Goal: Navigation & Orientation: Find specific page/section

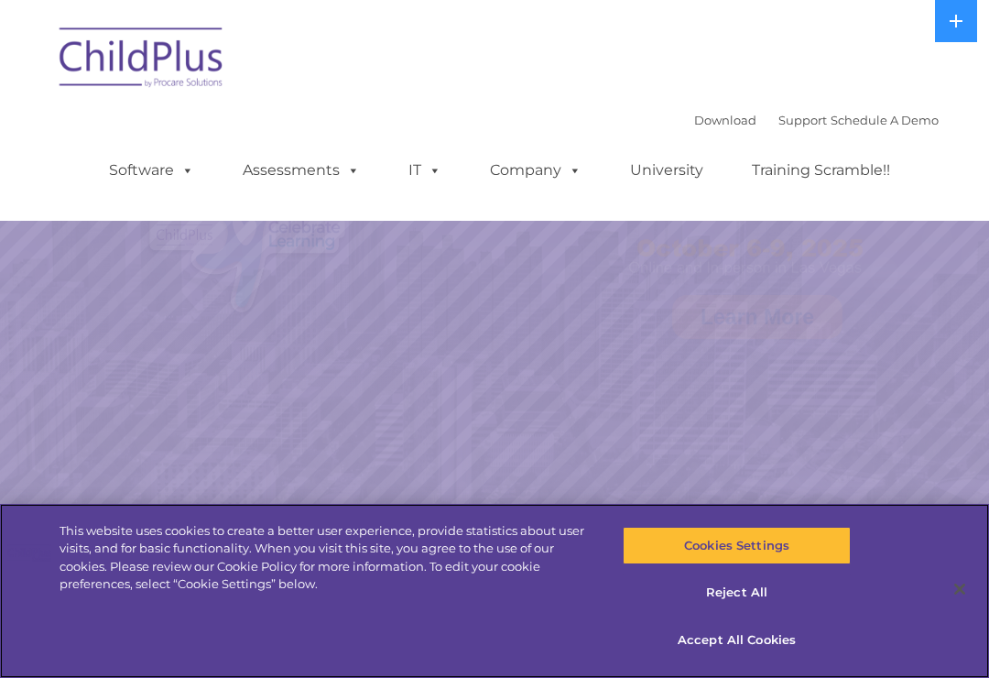
select select "MEDIUM"
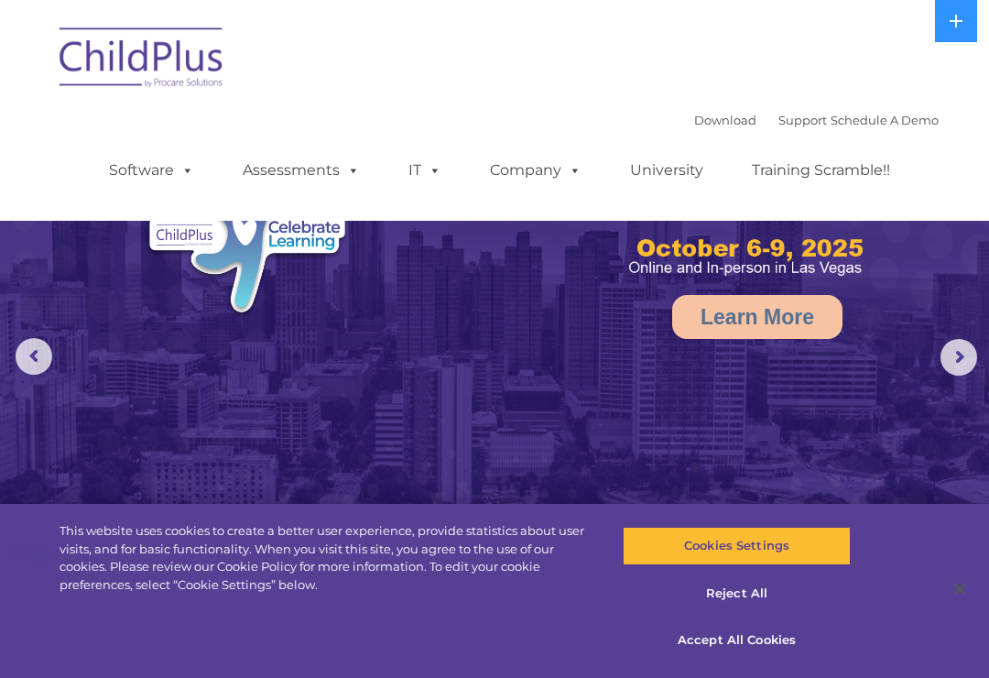
click at [953, 28] on button at bounding box center [956, 21] width 42 height 42
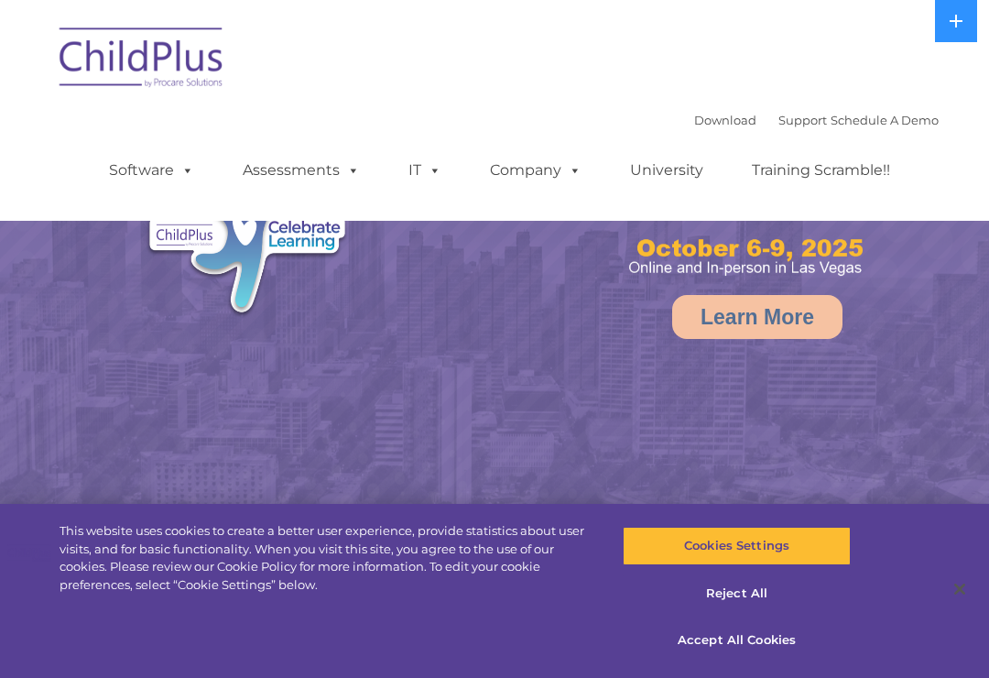
select select "MEDIUM"
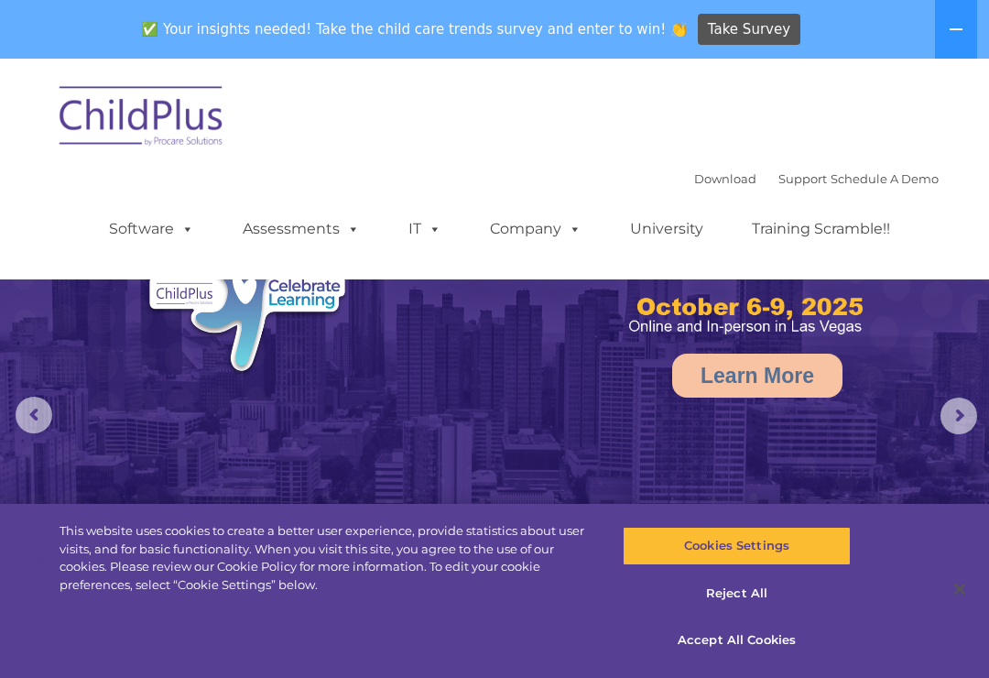
click at [121, 58] on div "✅ Your insights needed! Take the child care trends survey and enter to win! 👏 T…" at bounding box center [469, 30] width 938 height 60
click at [108, 105] on img at bounding box center [141, 119] width 183 height 92
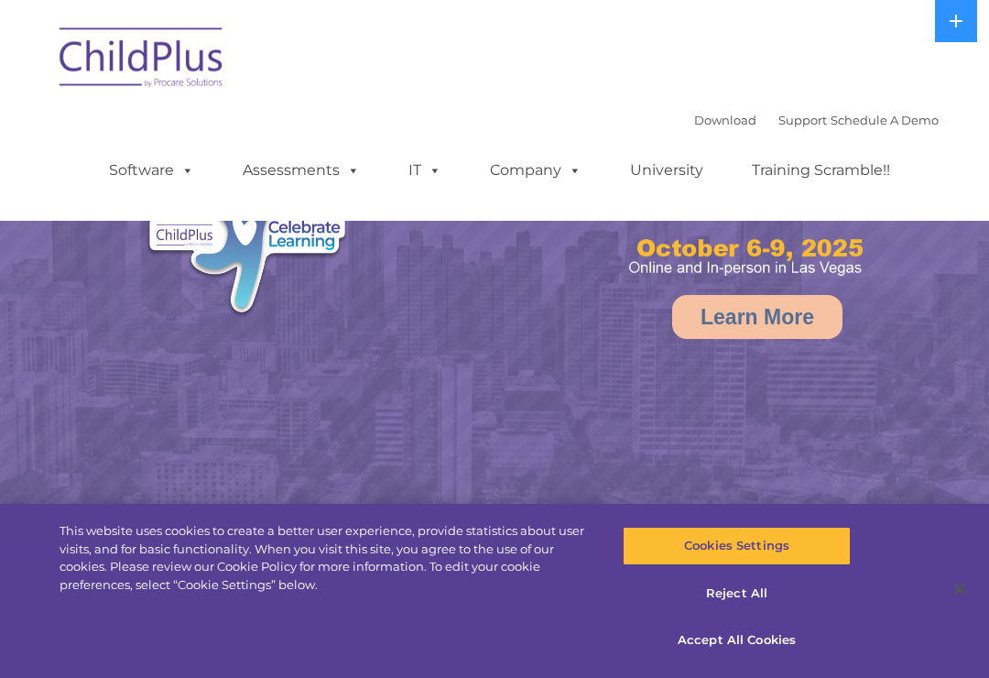
select select "MEDIUM"
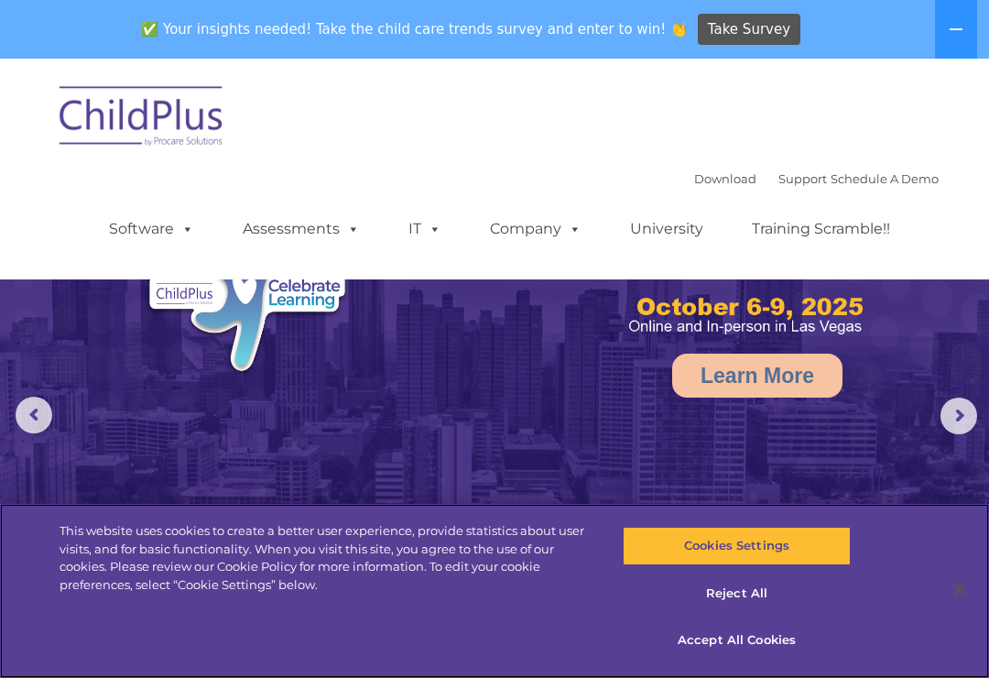
click at [765, 636] on button "Accept All Cookies" at bounding box center [736, 640] width 227 height 38
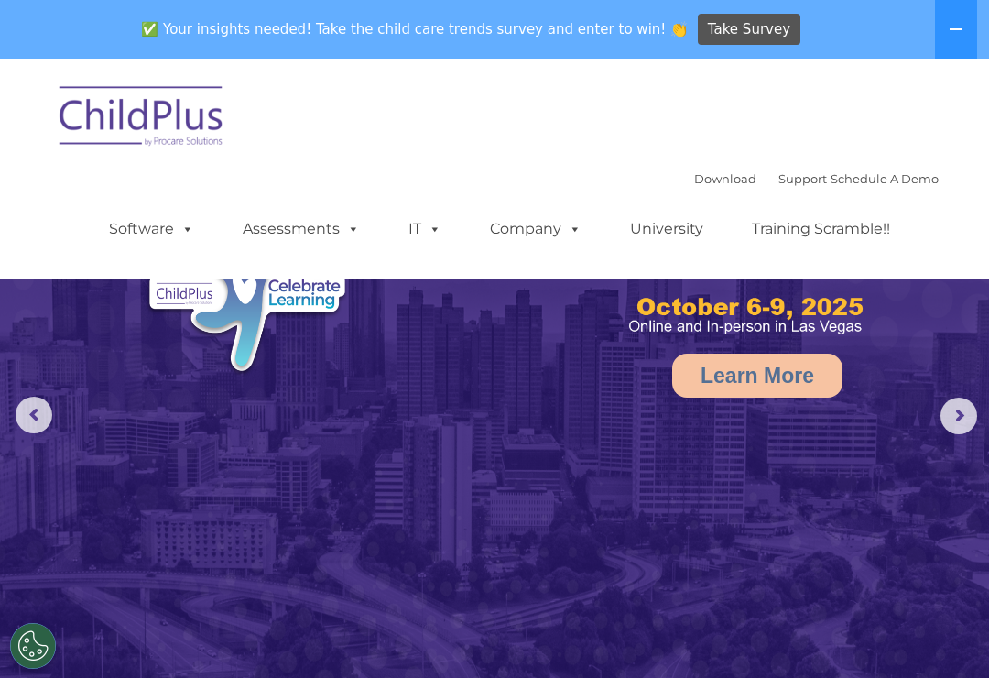
click at [117, 233] on link "Software" at bounding box center [152, 229] width 122 height 37
click at [85, 123] on img at bounding box center [141, 119] width 183 height 92
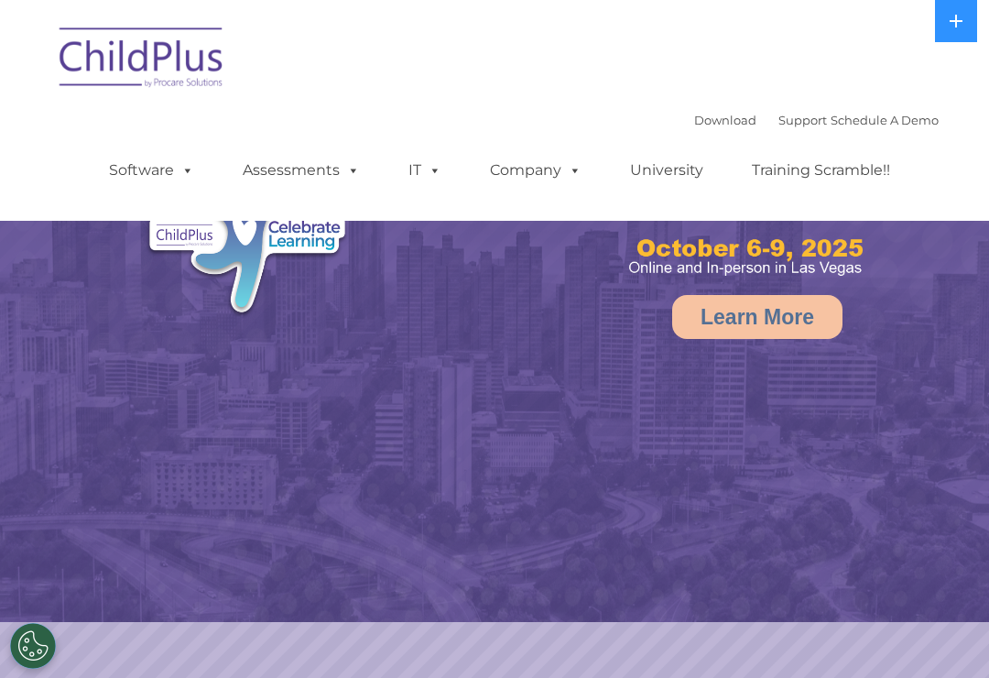
select select "MEDIUM"
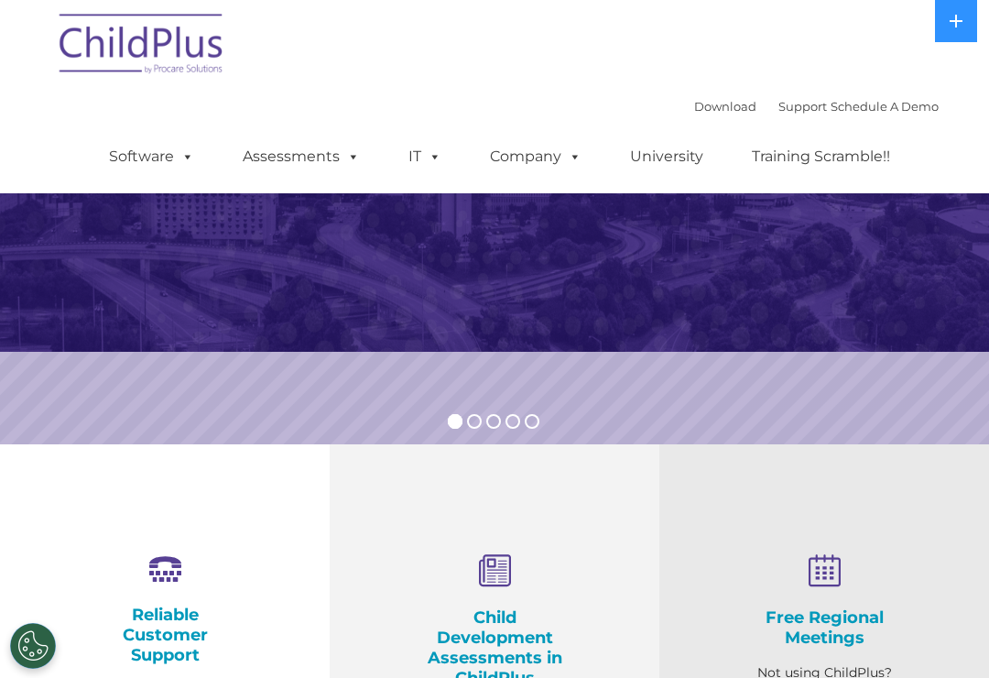
scroll to position [269, 0]
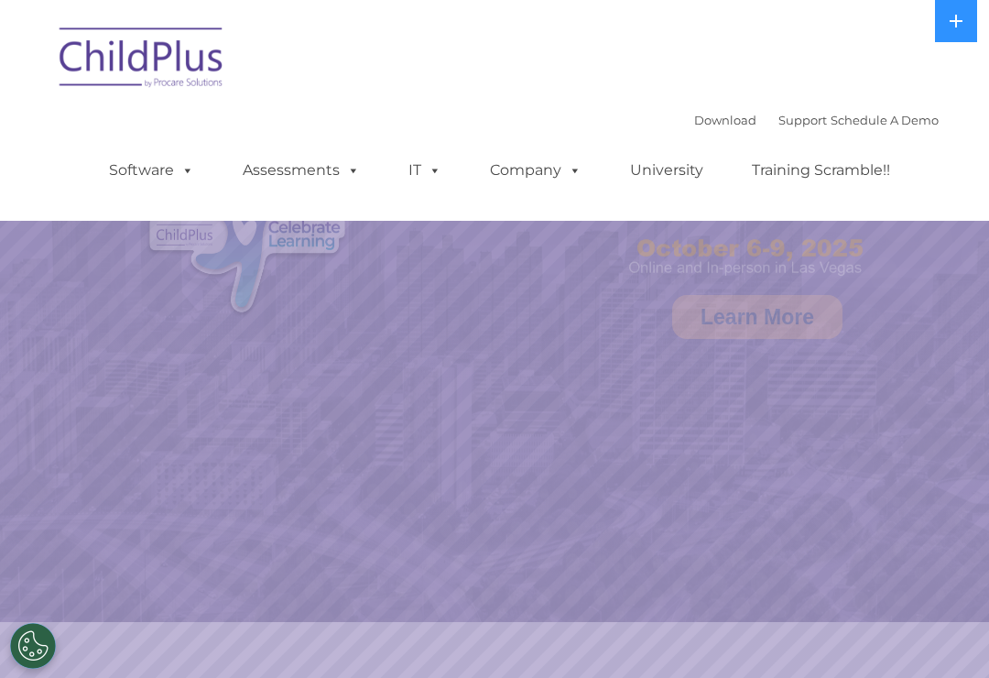
select select "MEDIUM"
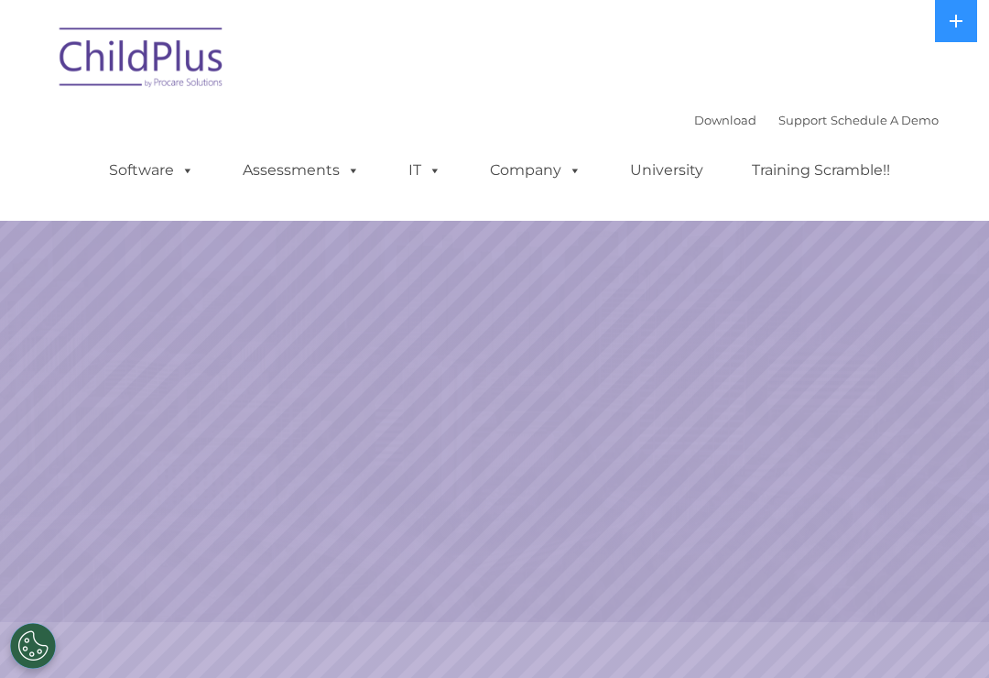
select select "MEDIUM"
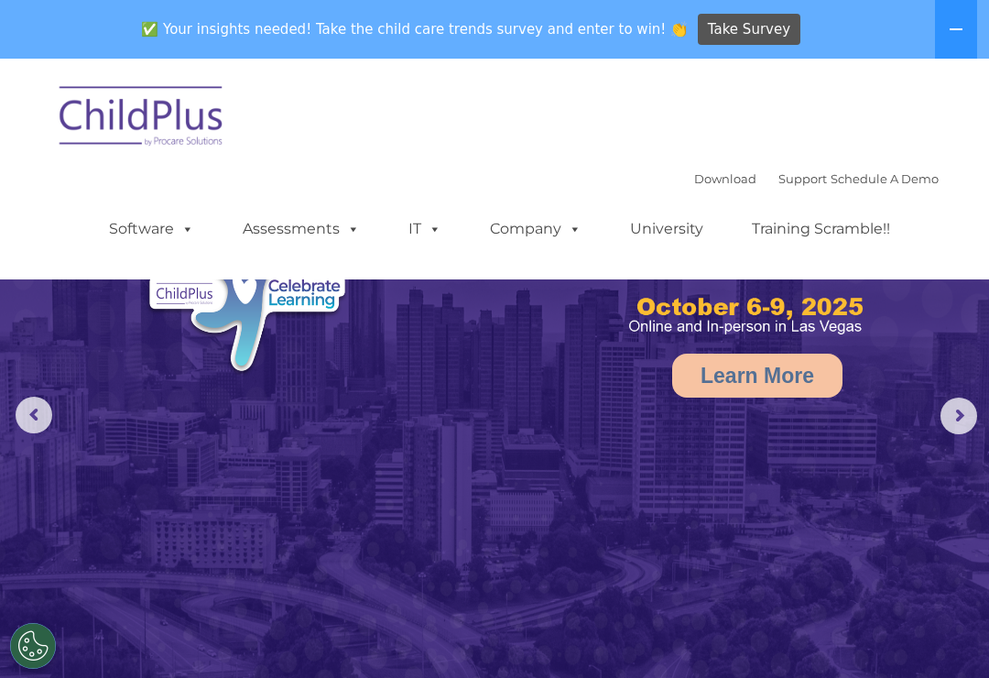
click at [425, 236] on span at bounding box center [431, 228] width 20 height 17
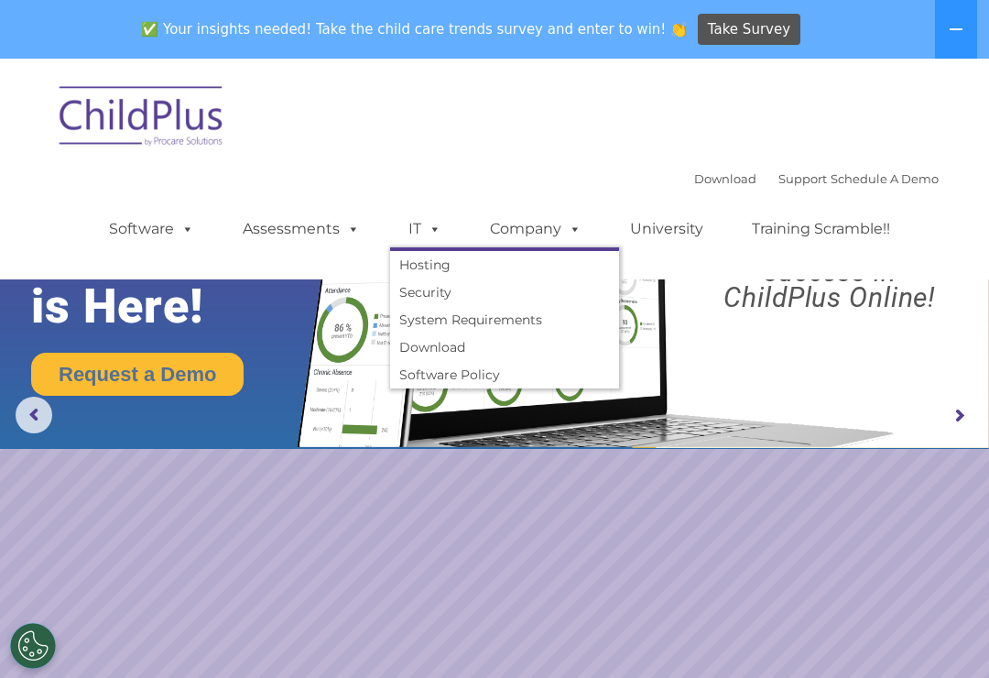
click at [165, 232] on link "Software" at bounding box center [152, 229] width 122 height 37
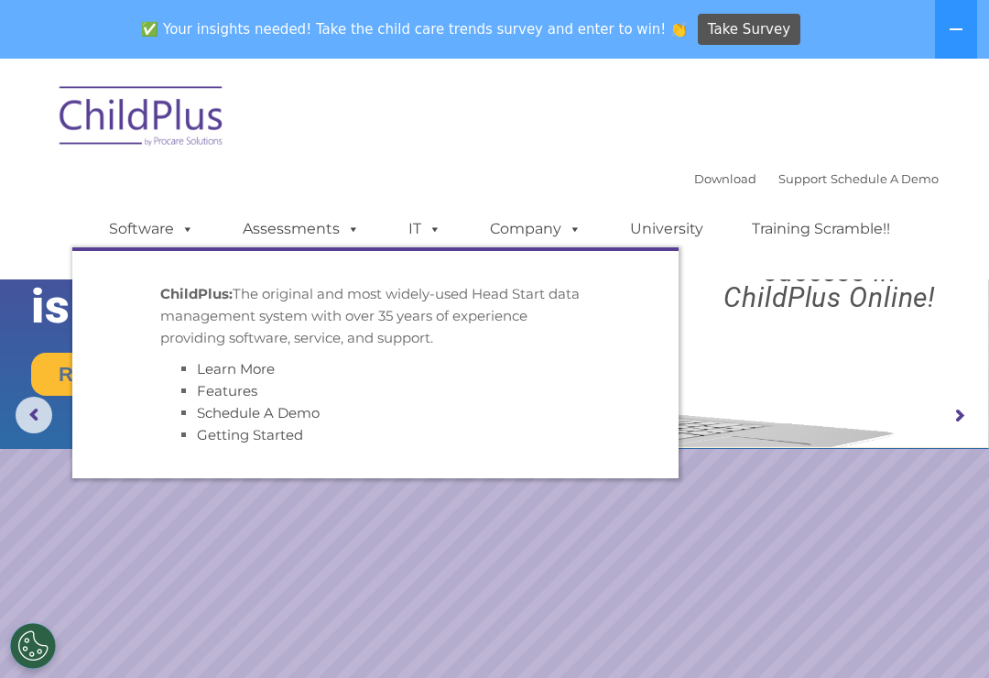
click at [236, 345] on p "ChildPlus: The original and most widely-used Head Start data management system …" at bounding box center [375, 316] width 430 height 66
click at [959, 33] on icon at bounding box center [956, 29] width 15 height 15
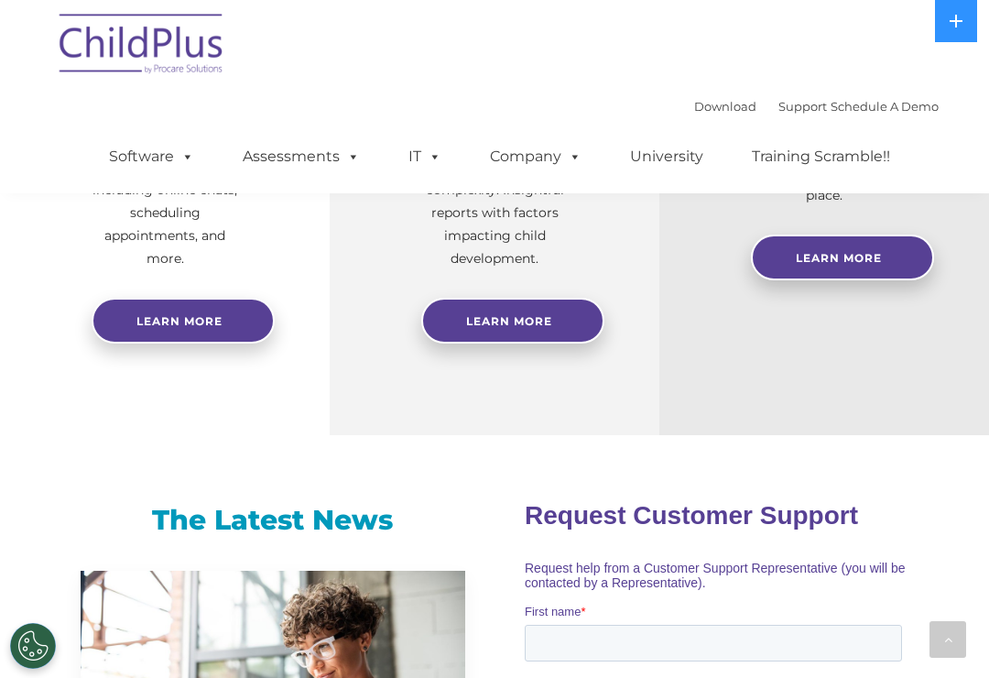
scroll to position [927, 0]
